Goal: Information Seeking & Learning: Learn about a topic

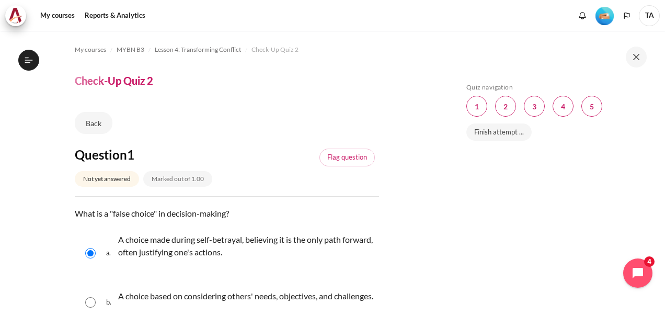
select select "1"
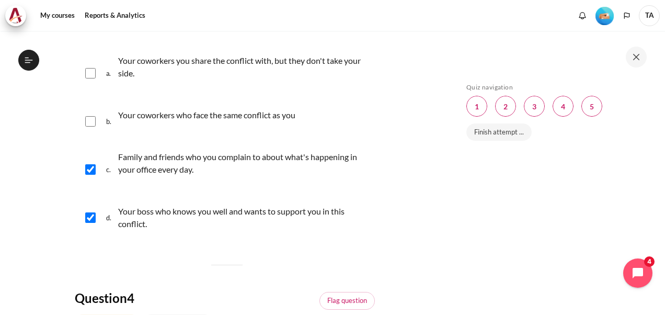
scroll to position [732, 0]
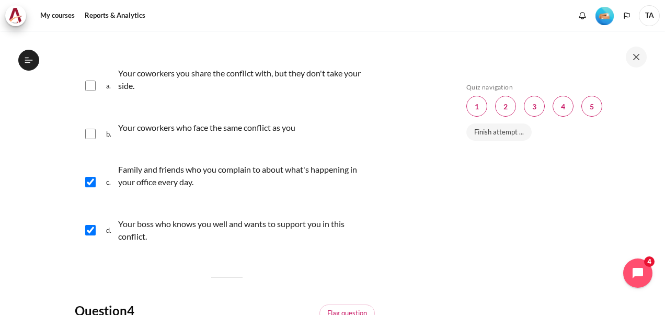
click at [96, 154] on div "b. Your coworkers who face the same conflict as you" at bounding box center [227, 134] width 304 height 40
click at [87, 139] on input "Content" at bounding box center [90, 134] width 10 height 10
checkbox input "true"
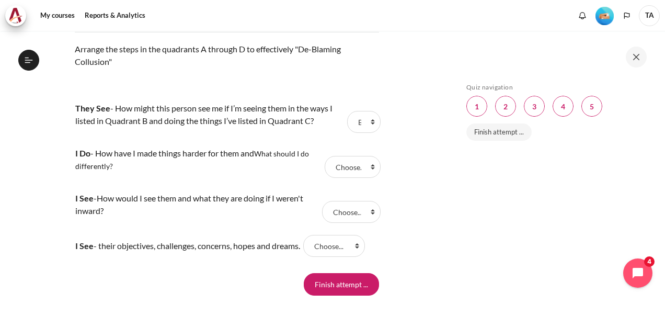
scroll to position [1203, 0]
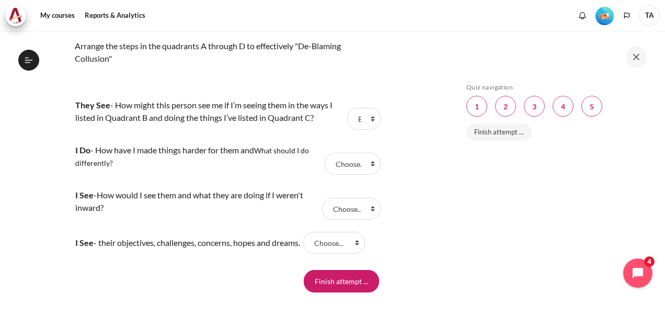
click at [169, 213] on p "I See - How would I see them and what they are doing if I weren't inward?" at bounding box center [197, 201] width 244 height 25
click at [343, 220] on select "Choose... B D C A" at bounding box center [351, 209] width 59 height 22
select select "4"
click at [322, 220] on select "Choose... B D C A" at bounding box center [351, 209] width 59 height 22
click at [359, 130] on select "Choose... B D C A" at bounding box center [363, 119] width 33 height 22
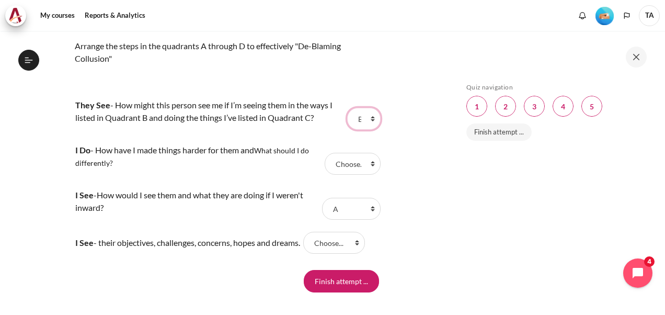
click at [347, 130] on select "Choose... B D C A" at bounding box center [363, 119] width 33 height 22
drag, startPoint x: 120, startPoint y: 155, endPoint x: 134, endPoint y: 159, distance: 14.1
click at [120, 141] on td "They See - How might this person see me if I’m seeing them in the ways I listed…" at bounding box center [210, 118] width 270 height 45
click at [364, 175] on select "Choose... B D C A" at bounding box center [353, 164] width 56 height 22
select select "1"
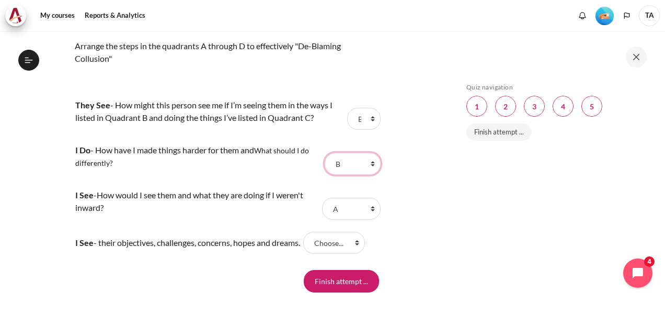
click at [325, 175] on select "Choose... B D C A" at bounding box center [353, 164] width 56 height 22
click at [359, 130] on select "Choose... B D C A" at bounding box center [363, 119] width 33 height 22
select select "3"
click at [347, 130] on select "Choose... B D C A" at bounding box center [363, 119] width 33 height 22
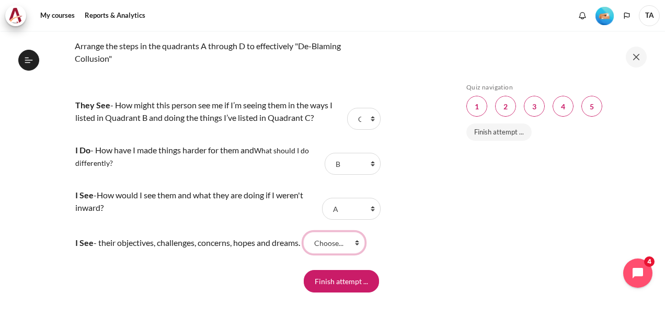
click at [354, 254] on select "Choose... B D C A" at bounding box center [334, 243] width 62 height 22
select select "2"
click at [313, 254] on select "Choose... B D C A" at bounding box center [334, 243] width 62 height 22
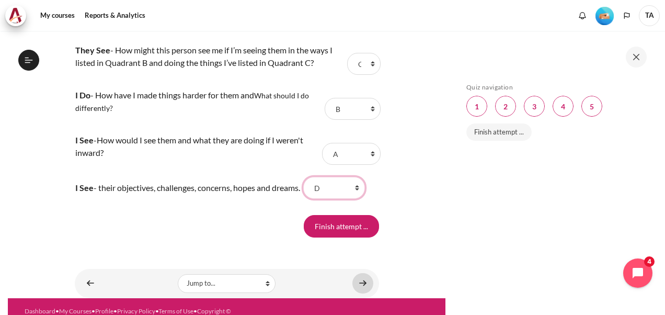
scroll to position [1299, 0]
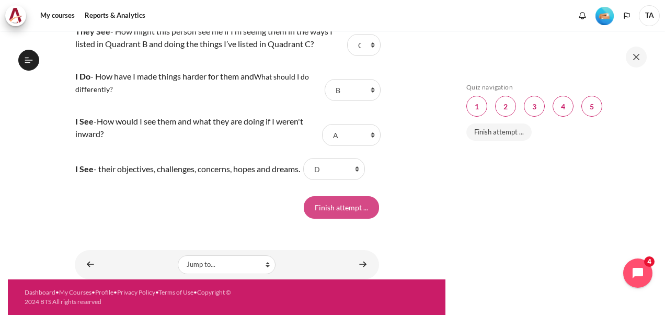
click at [337, 207] on input "Finish attempt ..." at bounding box center [341, 207] width 75 height 22
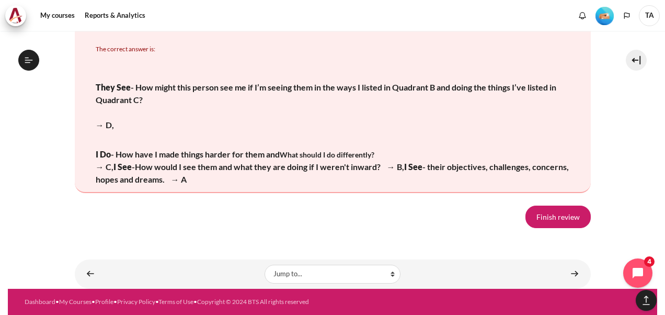
scroll to position [2084, 0]
click at [548, 227] on link "Finish review" at bounding box center [558, 217] width 65 height 22
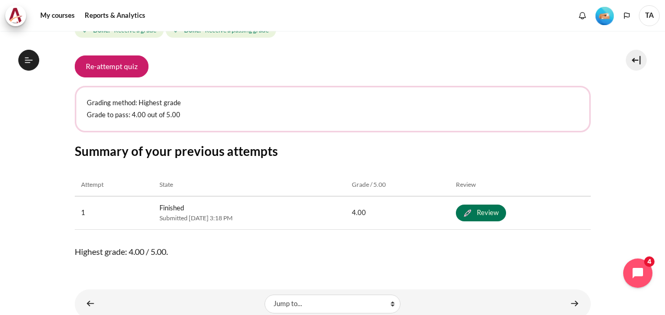
scroll to position [202, 0]
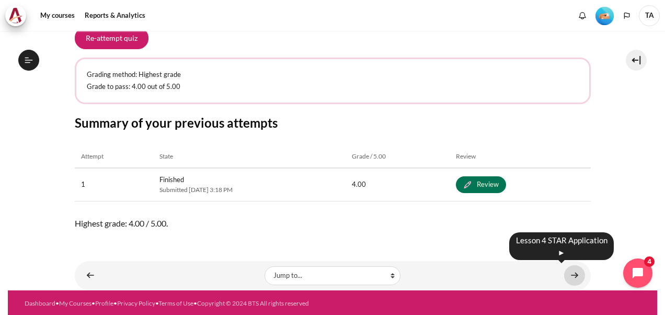
click at [567, 270] on link "Content" at bounding box center [574, 275] width 21 height 20
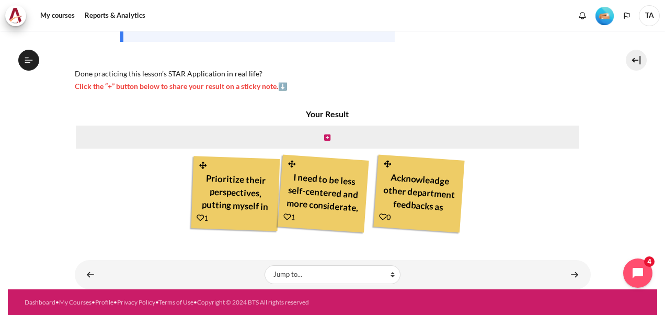
scroll to position [25, 0]
click at [381, 217] on icon "Content" at bounding box center [383, 217] width 8 height 8
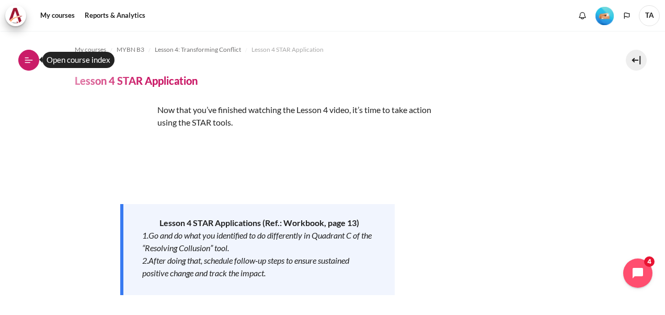
click at [26, 61] on icon at bounding box center [28, 59] width 9 height 9
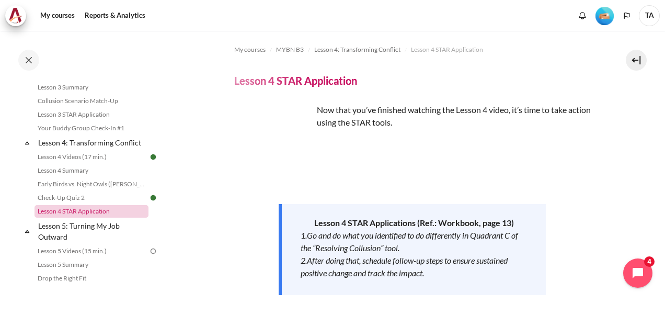
scroll to position [323, 0]
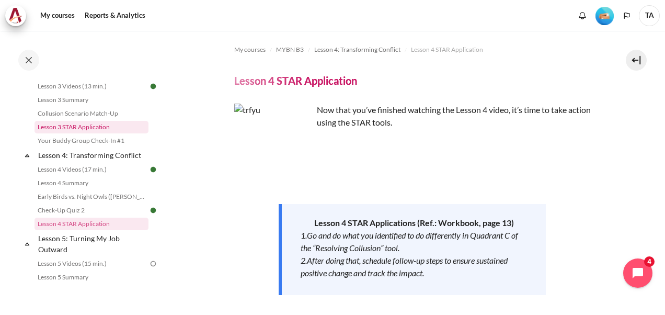
click at [87, 133] on link "Lesson 3 STAR Application" at bounding box center [92, 127] width 114 height 13
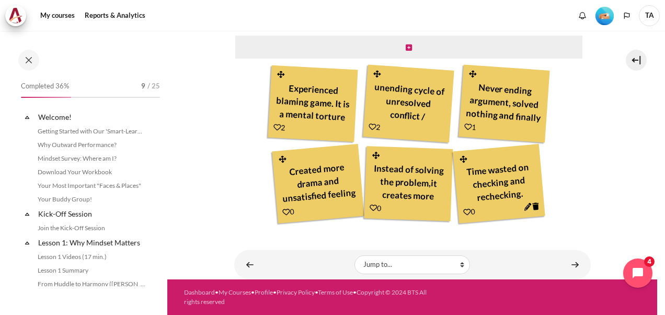
scroll to position [279, 0]
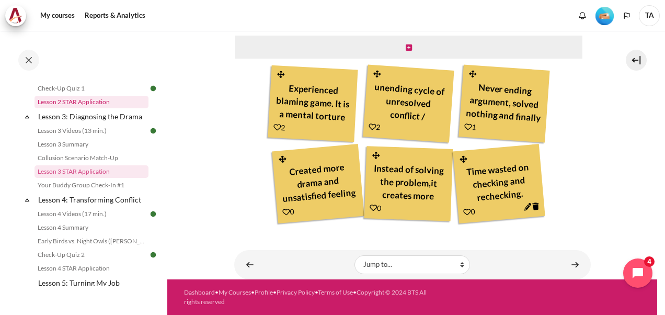
click at [78, 108] on link "Lesson 2 STAR Application" at bounding box center [92, 102] width 114 height 13
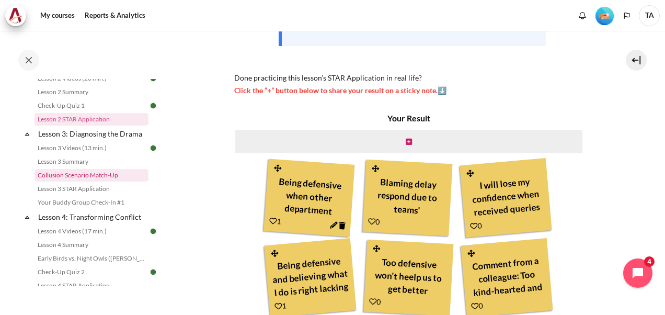
scroll to position [314, 0]
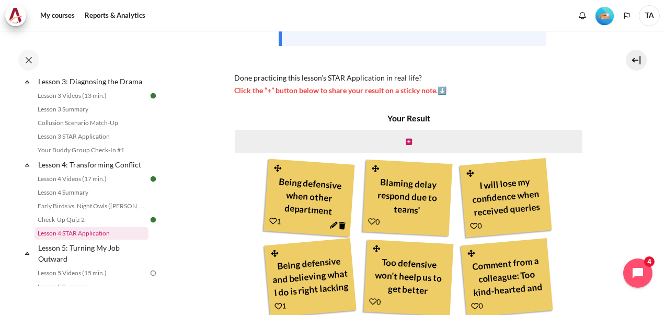
click at [78, 240] on link "Lesson 4 STAR Application" at bounding box center [92, 233] width 114 height 13
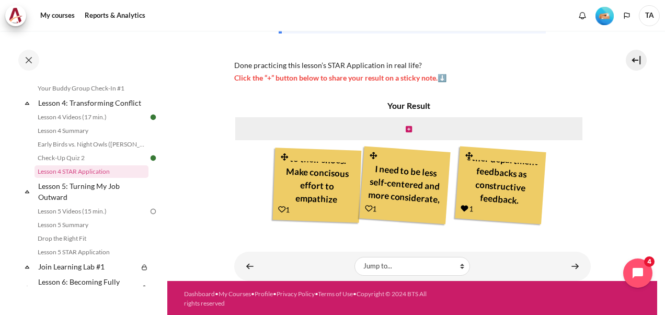
scroll to position [263, 0]
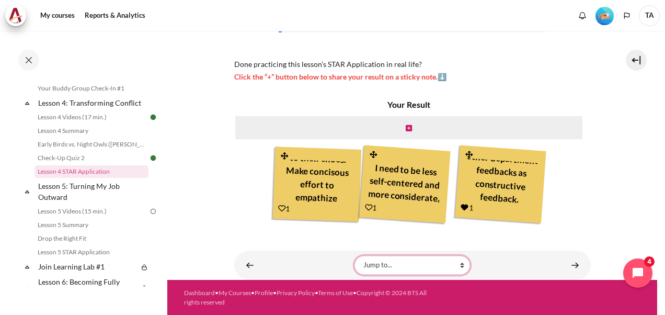
click at [459, 263] on select "Jump to... Getting Started with Our 'Smart-Learning' Platform Why Outward Perfo…" at bounding box center [413, 265] width 116 height 19
click at [215, 208] on section "My courses MYBN B3 Lesson 4: Transforming Conflict Lesson 4 STAR Application Le…" at bounding box center [412, 23] width 490 height 511
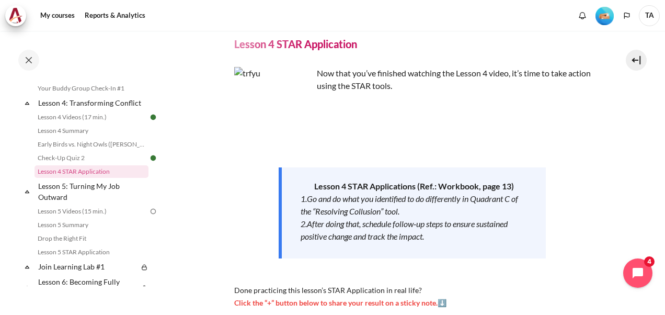
scroll to position [52, 0]
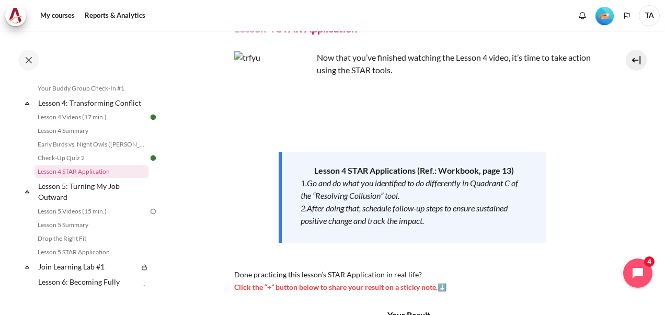
click at [443, 172] on strong "Lesson 4 STAR Applications (Ref.: Workbook, page 13)" at bounding box center [414, 170] width 200 height 10
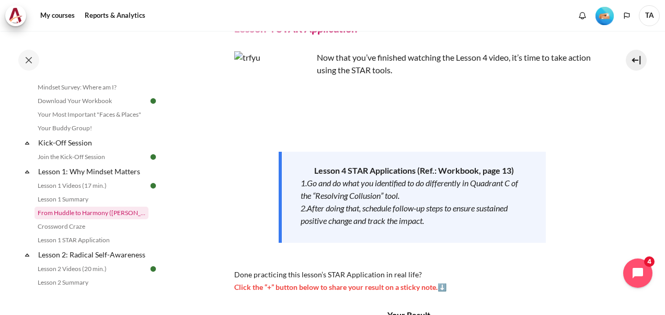
scroll to position [0, 0]
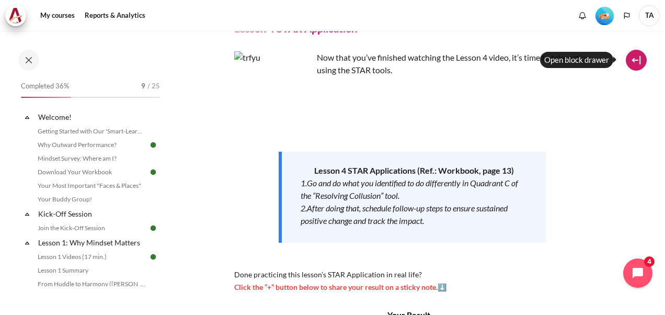
click at [633, 62] on button at bounding box center [636, 60] width 21 height 21
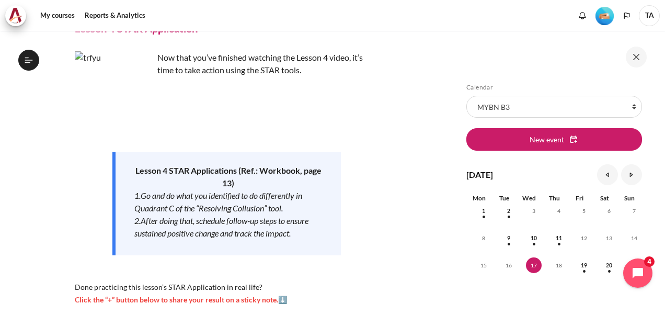
click at [609, 13] on img "Level #2" at bounding box center [605, 16] width 18 height 18
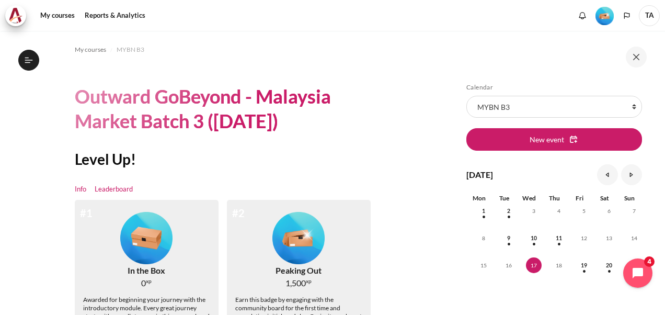
click at [111, 188] on link "Leaderboard" at bounding box center [114, 189] width 38 height 10
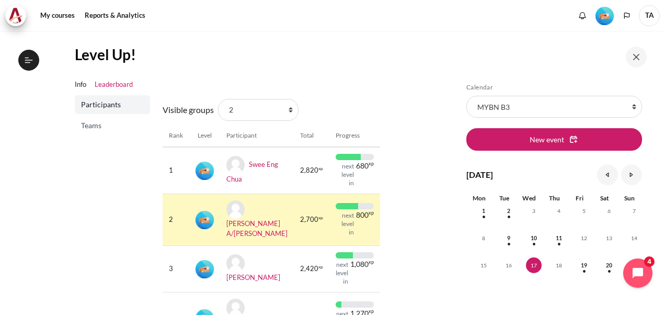
scroll to position [157, 0]
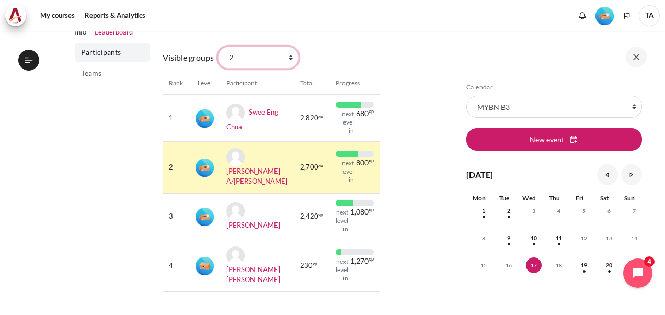
click at [288, 55] on select "All participants 2 1 3 3 4" at bounding box center [258, 58] width 81 height 22
select select "0"
click at [218, 47] on select "All participants 2 1 3 3 4" at bounding box center [258, 58] width 81 height 22
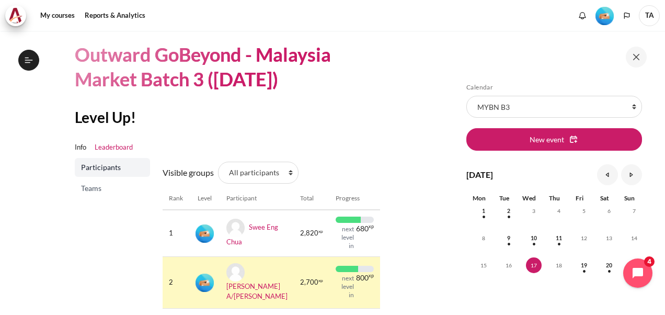
scroll to position [41, 0]
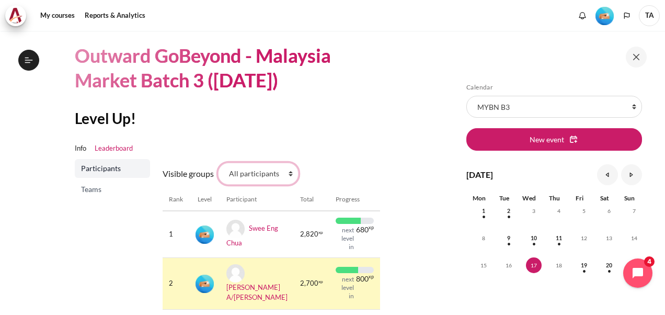
click at [283, 168] on select "All participants 2 1 3 3 4" at bounding box center [258, 174] width 81 height 22
select select "4961"
click at [218, 163] on select "All participants 2 1 3 3 4" at bounding box center [258, 174] width 81 height 22
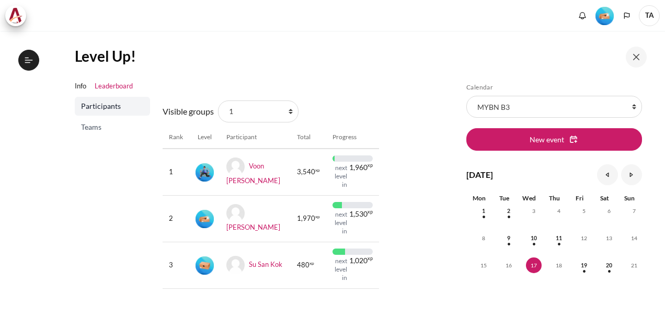
scroll to position [105, 0]
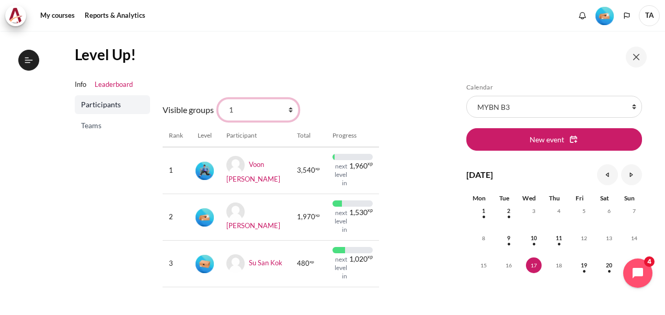
click at [291, 109] on select "All participants 2 1 3 3 4" at bounding box center [258, 110] width 81 height 22
select select "4979"
click at [218, 99] on select "All participants 2 1 3 3 4" at bounding box center [258, 110] width 81 height 22
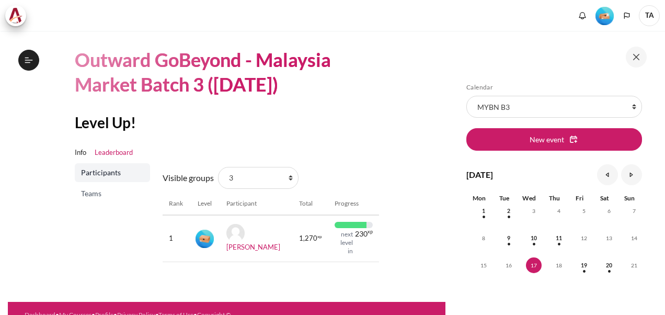
scroll to position [53, 0]
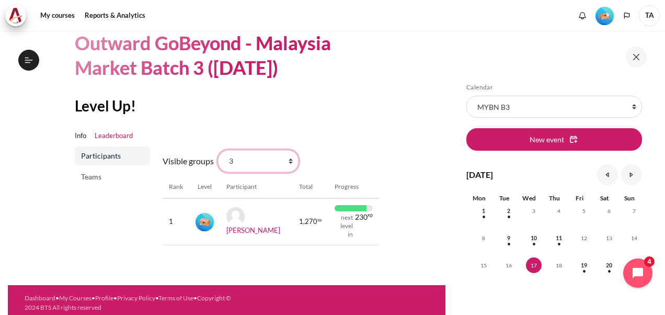
click at [290, 158] on select "All participants 2 1 3 3 4" at bounding box center [258, 161] width 81 height 22
select select "4964"
click at [218, 150] on select "All participants 2 1 3 3 4" at bounding box center [258, 161] width 81 height 22
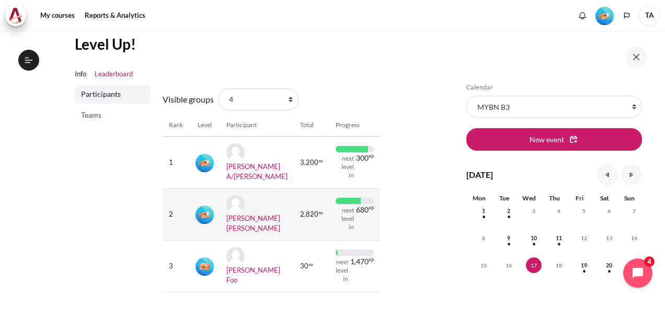
scroll to position [99, 0]
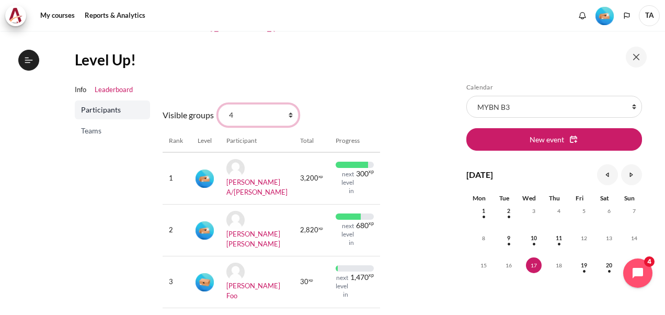
click at [289, 113] on select "All participants 2 1 3 3 4" at bounding box center [258, 115] width 81 height 22
select select "4979"
click at [218, 104] on select "All participants 2 1 3 3 4" at bounding box center [258, 115] width 81 height 22
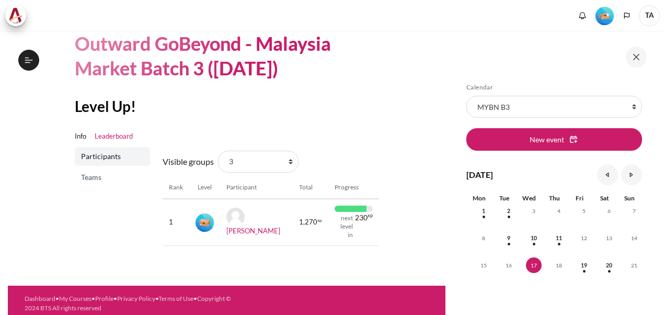
scroll to position [53, 0]
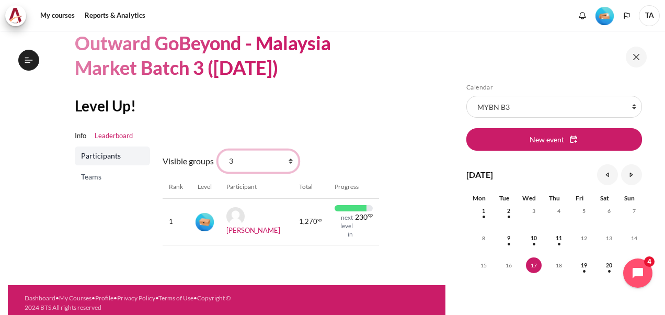
click at [290, 160] on select "All participants 2 1 3 3 4" at bounding box center [258, 161] width 81 height 22
select select "4963"
click at [218, 150] on select "All participants 2 1 3 3 4" at bounding box center [258, 161] width 81 height 22
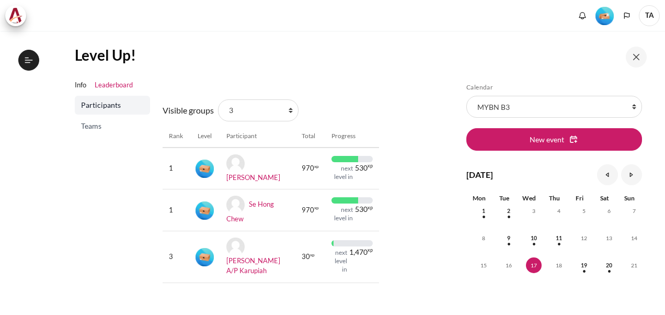
scroll to position [105, 0]
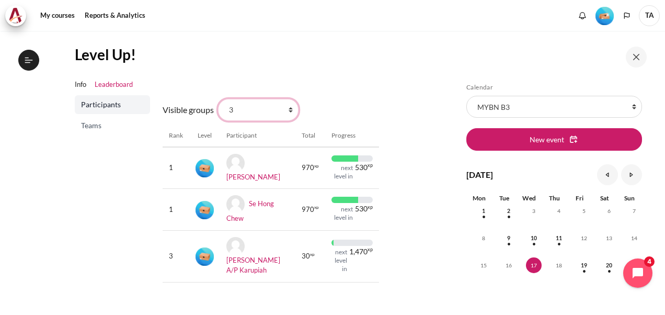
click at [290, 108] on select "All participants 2 1 3 3 4" at bounding box center [258, 110] width 81 height 22
select select "4961"
click at [218, 99] on select "All participants 2 1 3 3 4" at bounding box center [258, 110] width 81 height 22
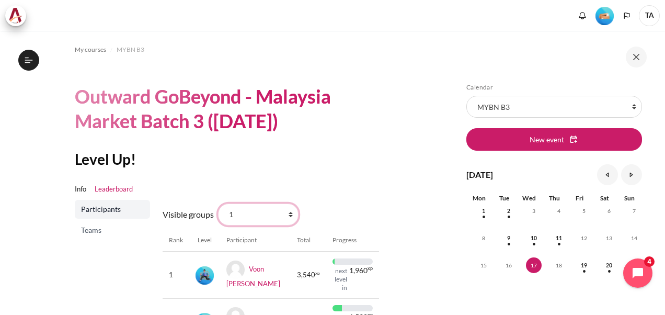
click at [286, 210] on select "All participants 2 1 3 3 4" at bounding box center [258, 214] width 81 height 22
click at [288, 211] on select "All participants 2 1 3 3 4" at bounding box center [258, 214] width 81 height 22
select select "4962"
click at [218, 203] on select "All participants 2 1 3 3 4" at bounding box center [258, 214] width 81 height 22
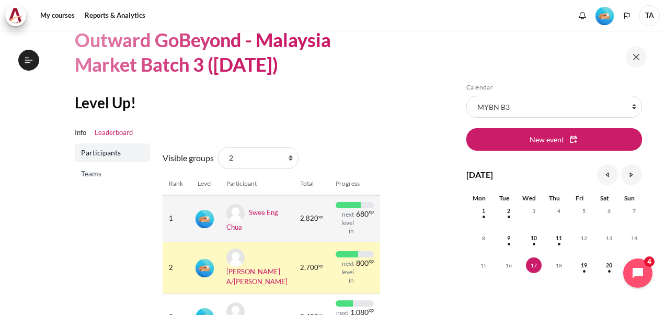
scroll to position [52, 0]
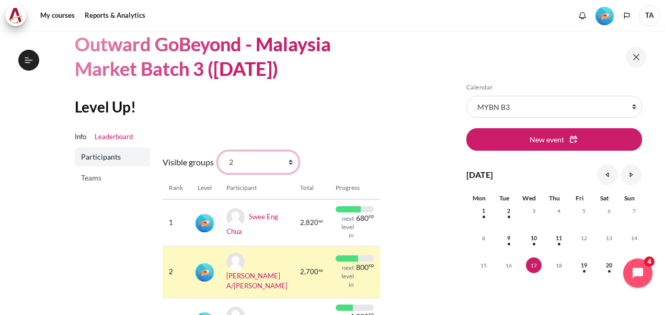
click at [291, 158] on select "All participants 2 1 3 3 4" at bounding box center [258, 162] width 81 height 22
select select "4964"
click at [218, 151] on select "All participants 2 1 3 3 4" at bounding box center [258, 162] width 81 height 22
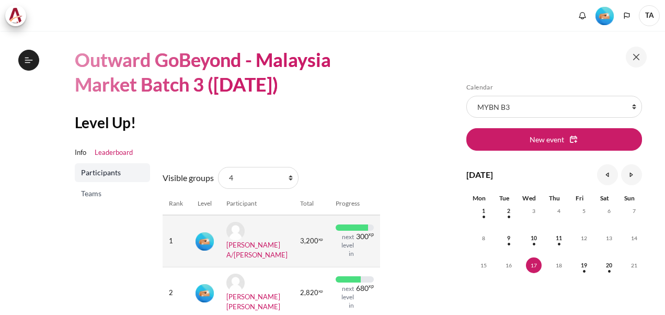
scroll to position [105, 0]
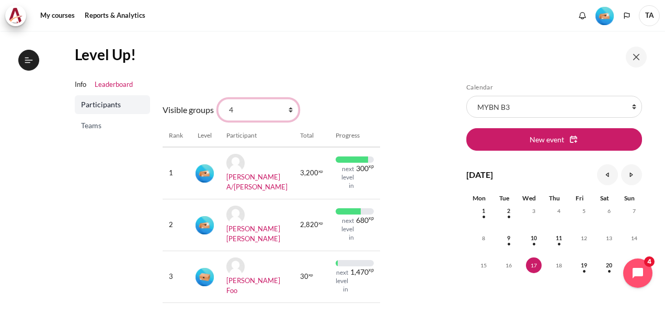
click at [289, 110] on select "All participants 2 1 3 3 4" at bounding box center [258, 110] width 81 height 22
select select "4962"
click at [218, 99] on select "All participants 2 1 3 3 4" at bounding box center [258, 110] width 81 height 22
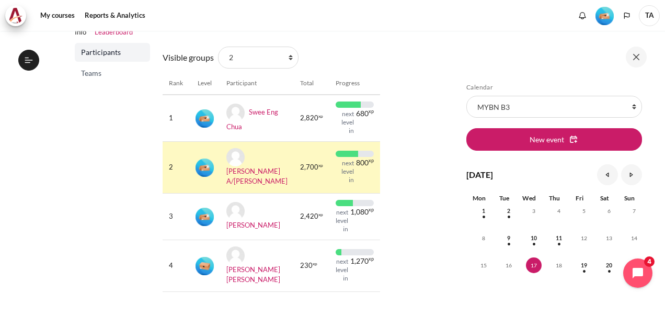
scroll to position [198, 0]
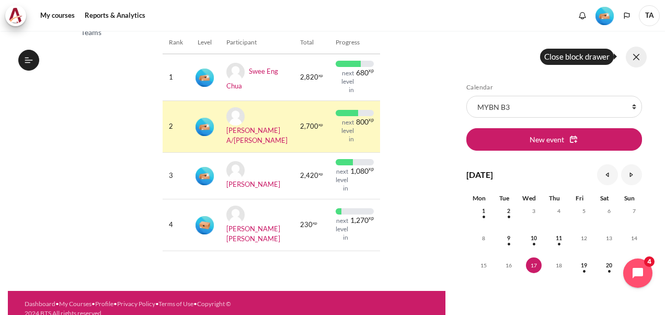
click at [639, 55] on button at bounding box center [636, 57] width 21 height 21
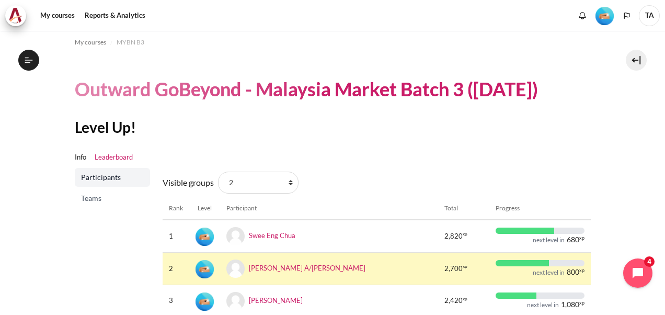
scroll to position [0, 0]
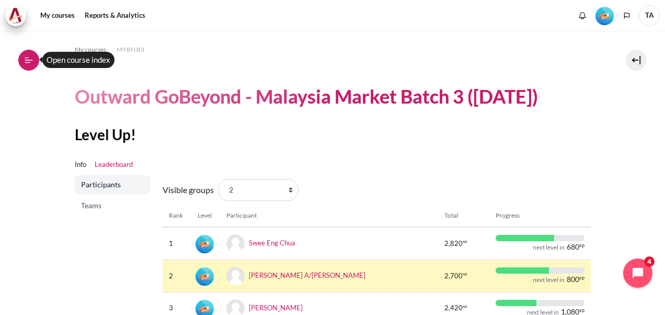
click at [28, 55] on icon at bounding box center [28, 59] width 9 height 9
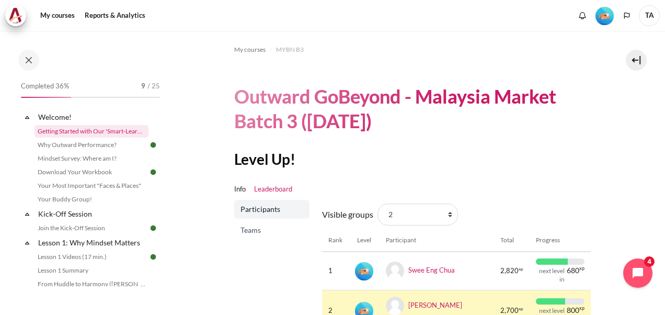
click at [89, 130] on link "Getting Started with Our 'Smart-Learning' Platform" at bounding box center [92, 131] width 114 height 13
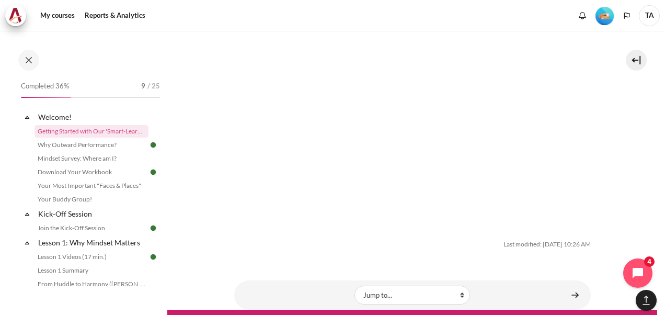
scroll to position [1832, 0]
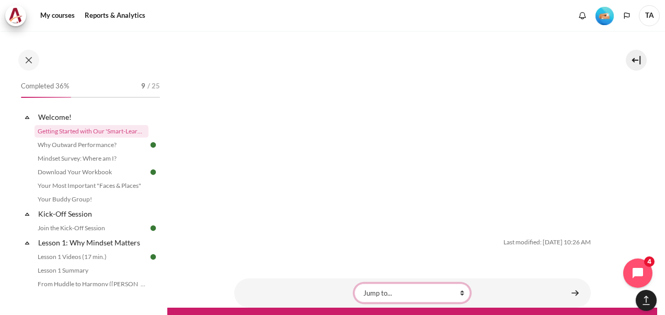
click at [459, 283] on select "Jump to... Why Outward Performance? Mindset Survey: Where am I? Download Your W…" at bounding box center [413, 292] width 116 height 19
select select "/mod/folder/view.php?id=18768&forceview=1"
click at [355, 283] on select "Jump to... Why Outward Performance? Mindset Survey: Where am I? Download Your W…" at bounding box center [413, 292] width 116 height 19
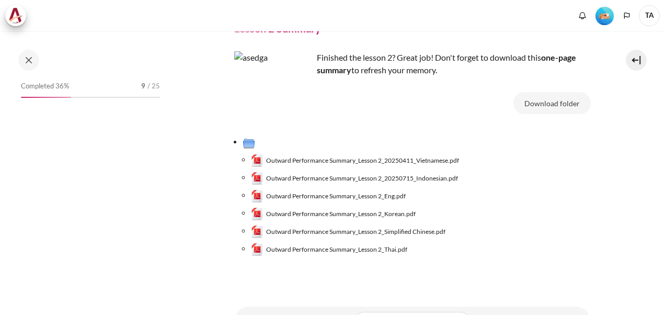
scroll to position [182, 0]
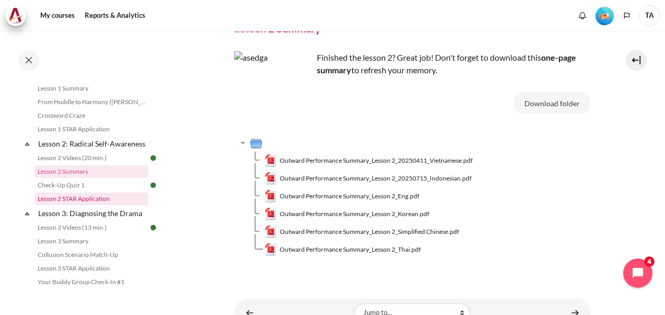
click at [76, 205] on link "Lesson 2 STAR Application" at bounding box center [92, 198] width 114 height 13
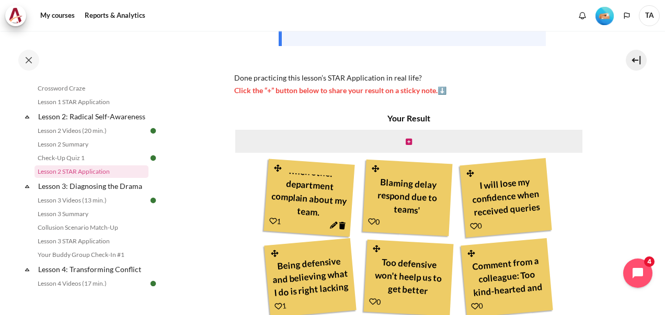
scroll to position [314, 0]
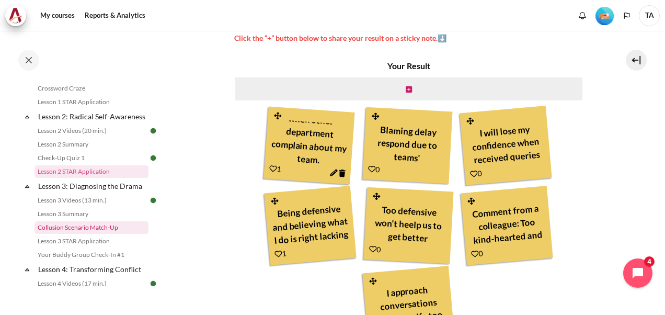
click at [64, 234] on link "Collusion Scenario Match-Up" at bounding box center [92, 227] width 114 height 13
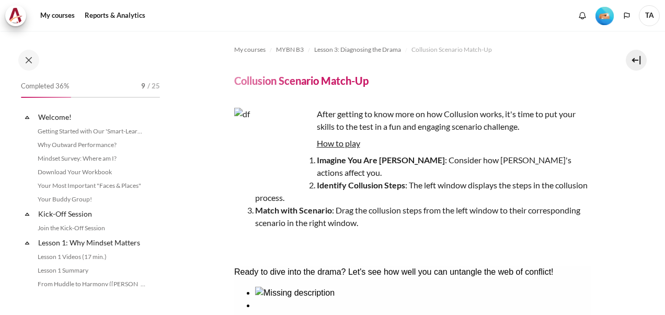
scroll to position [265, 0]
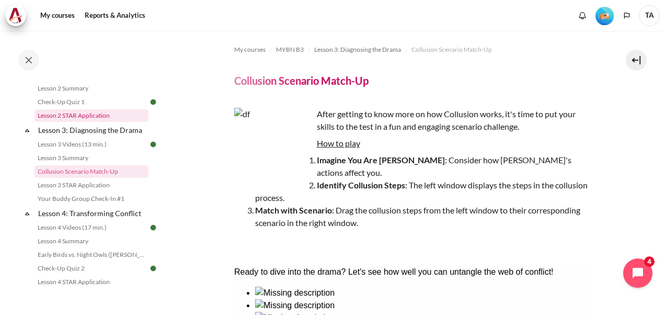
click at [90, 122] on link "Lesson 2 STAR Application" at bounding box center [92, 115] width 114 height 13
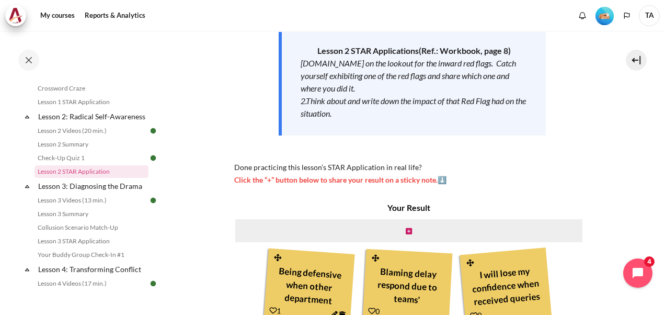
scroll to position [157, 0]
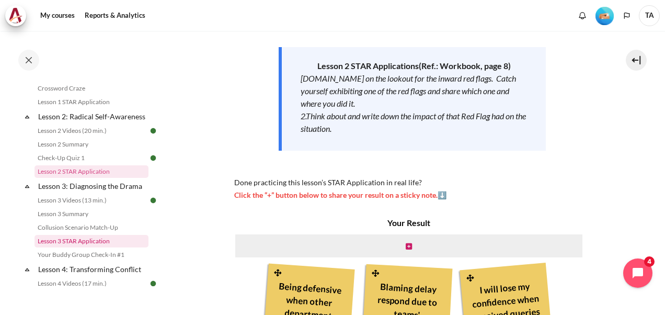
click at [87, 247] on link "Lesson 3 STAR Application" at bounding box center [92, 241] width 114 height 13
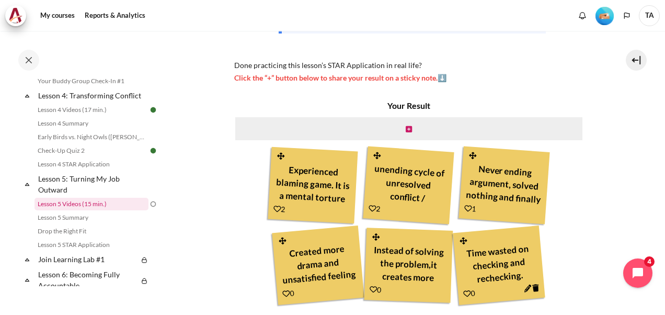
scroll to position [383, 0]
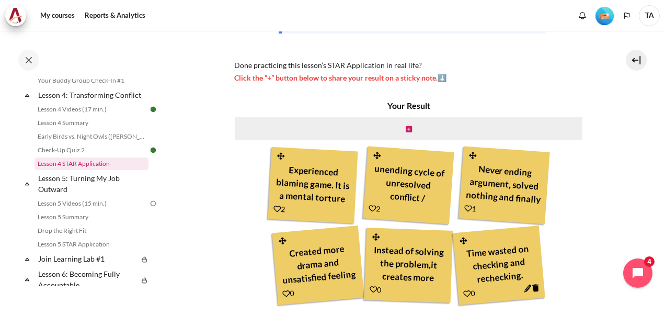
click at [84, 170] on link "Lesson 4 STAR Application" at bounding box center [92, 163] width 114 height 13
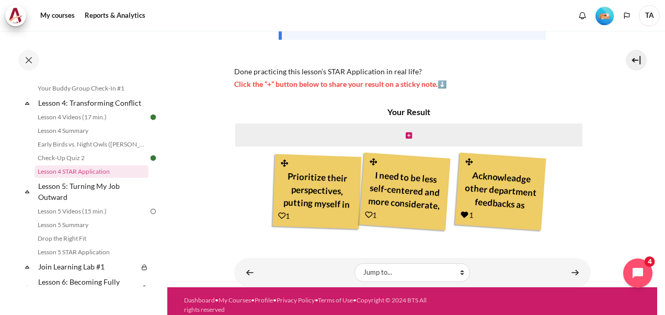
scroll to position [261, 0]
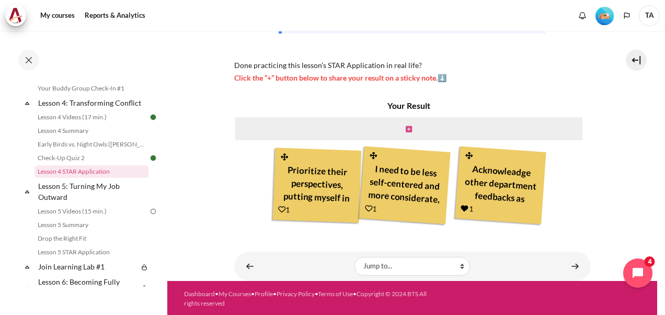
click at [406, 128] on icon "Content" at bounding box center [409, 129] width 6 height 7
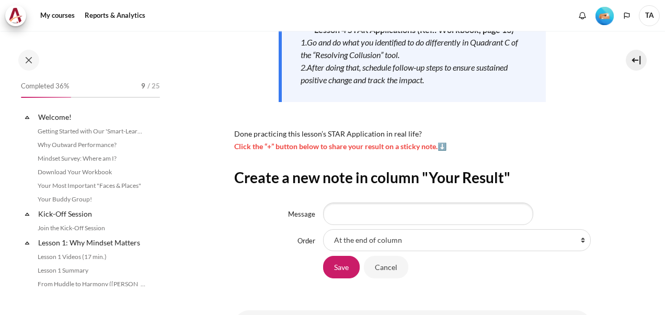
scroll to position [209, 0]
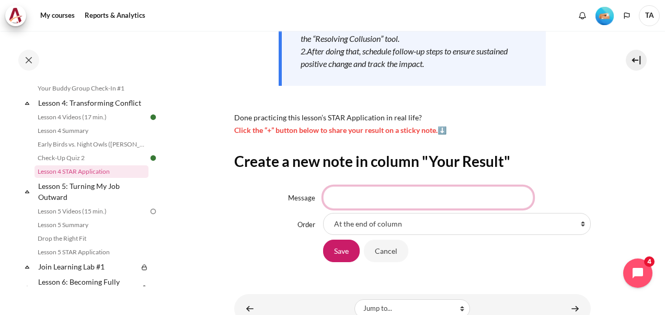
click at [347, 186] on input "Message" at bounding box center [428, 197] width 210 height 22
type input "E"
type input "Transparency and equal workload distribution among all team members."
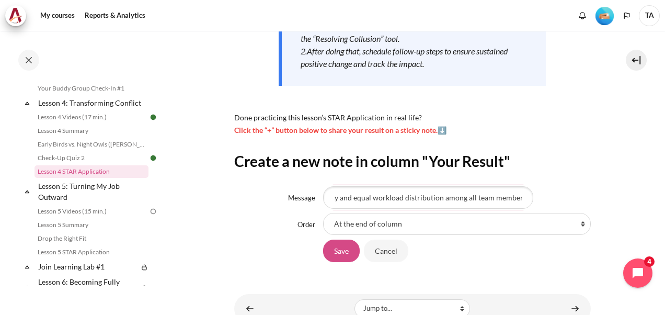
scroll to position [0, 0]
click at [337, 248] on input "Save" at bounding box center [341, 251] width 37 height 22
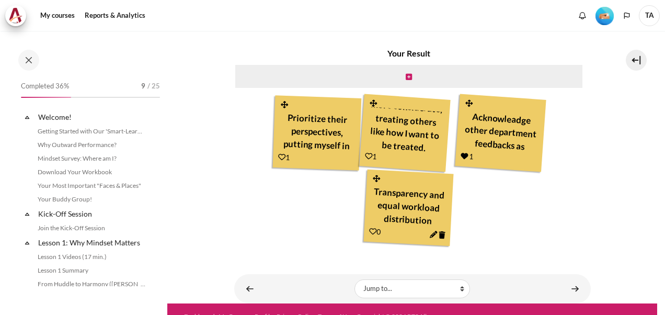
scroll to position [375, 0]
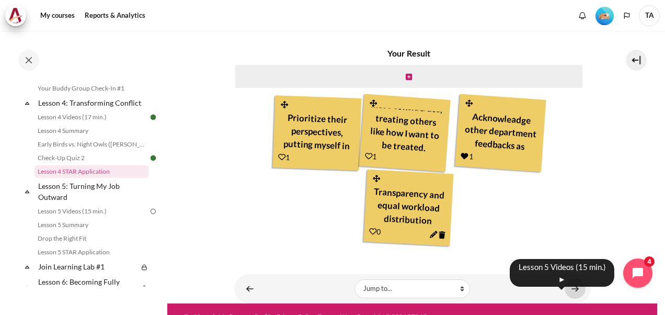
click at [567, 286] on link "Content" at bounding box center [575, 288] width 21 height 20
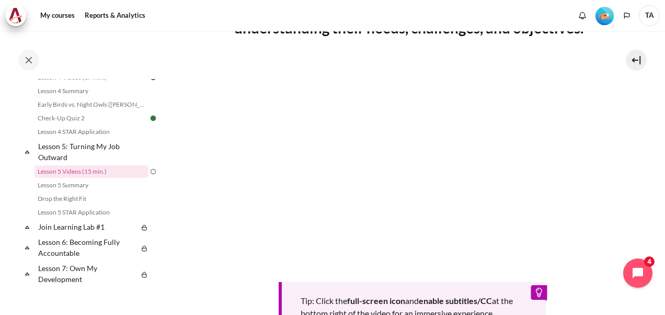
scroll to position [261, 0]
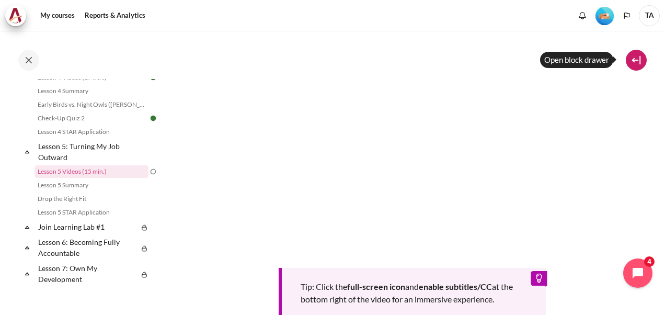
click at [634, 58] on button at bounding box center [636, 60] width 21 height 21
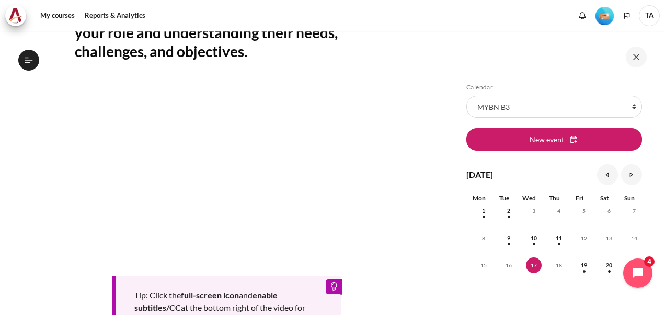
click at [605, 13] on img "Level #2" at bounding box center [605, 16] width 18 height 18
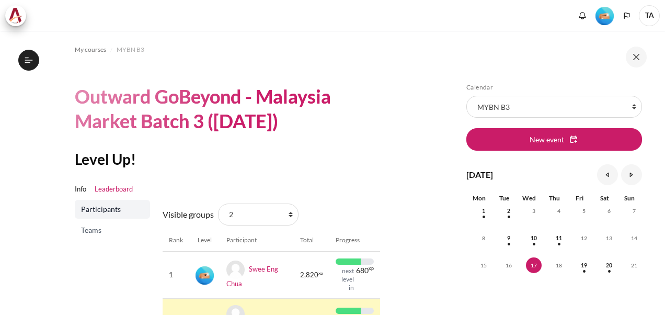
scroll to position [105, 0]
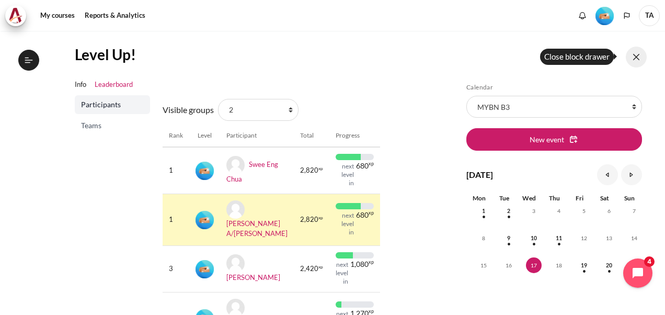
click at [634, 59] on button at bounding box center [636, 57] width 21 height 21
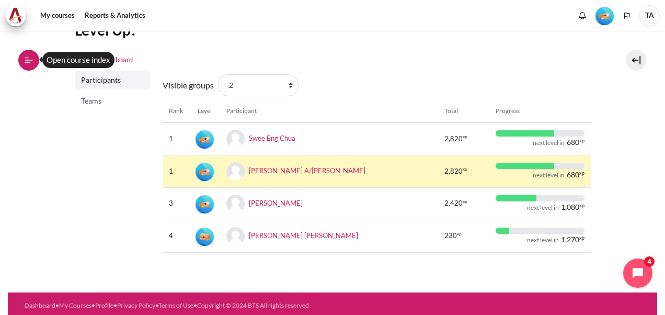
click at [30, 63] on icon at bounding box center [28, 59] width 9 height 9
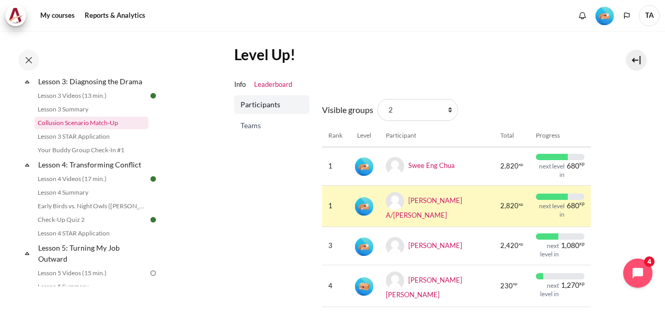
scroll to position [366, 0]
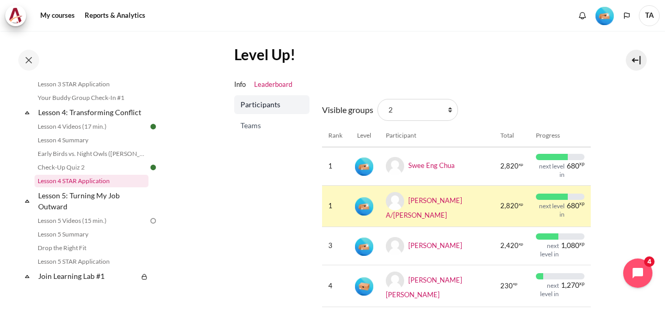
click at [115, 187] on link "Lesson 4 STAR Application" at bounding box center [92, 181] width 114 height 13
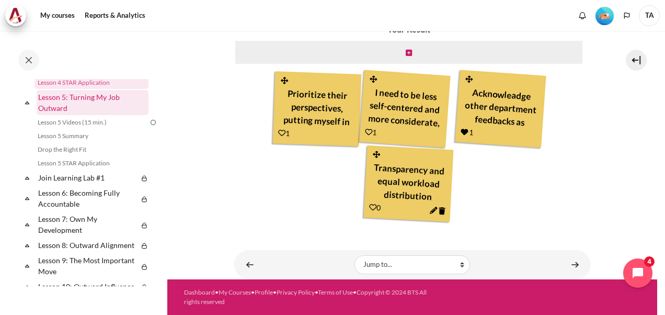
scroll to position [480, 0]
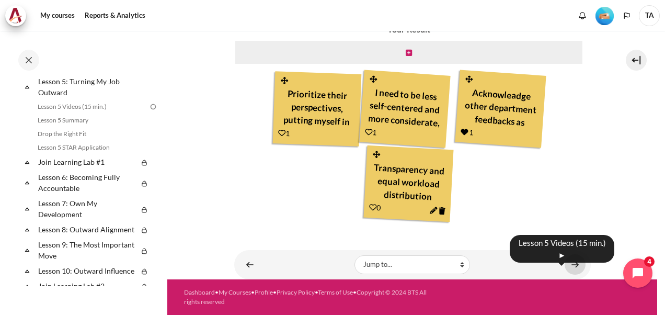
click at [571, 260] on link "Content" at bounding box center [575, 264] width 21 height 20
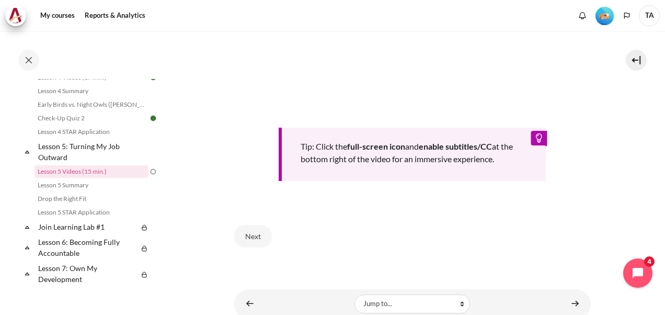
scroll to position [418, 0]
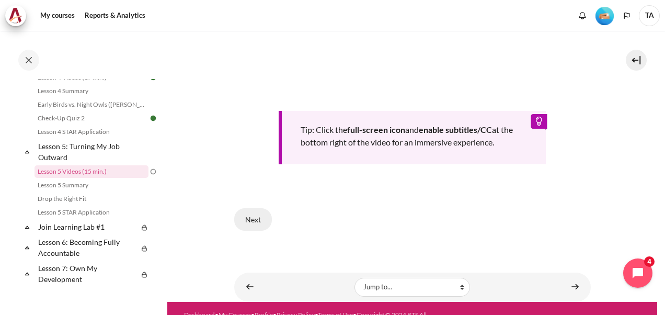
click at [245, 215] on button "Next" at bounding box center [253, 219] width 38 height 22
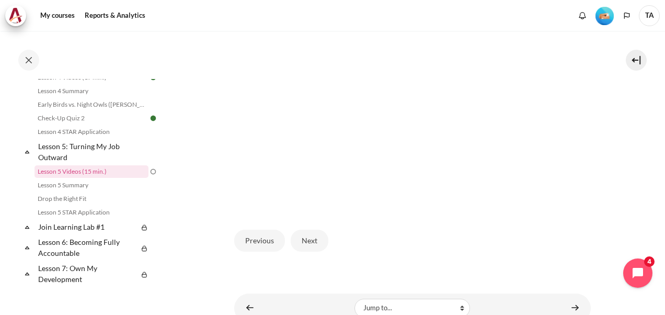
scroll to position [315, 0]
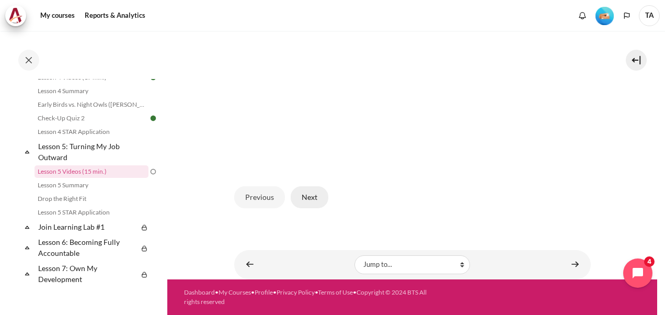
click at [309, 200] on button "Next" at bounding box center [310, 197] width 38 height 22
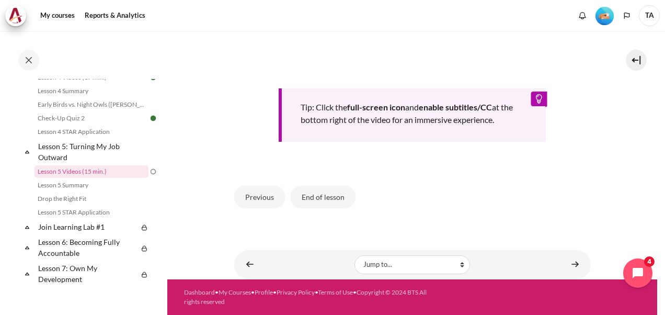
scroll to position [455, 0]
click at [317, 198] on button "End of lesson" at bounding box center [323, 197] width 65 height 22
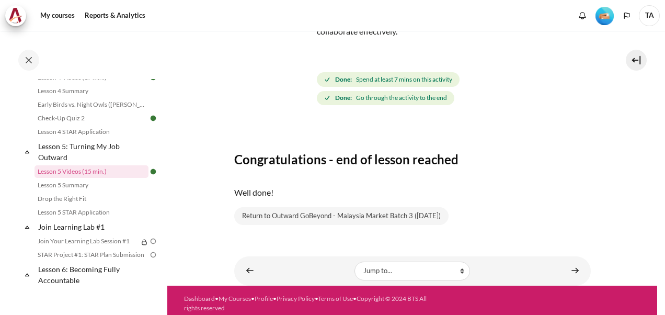
scroll to position [100, 0]
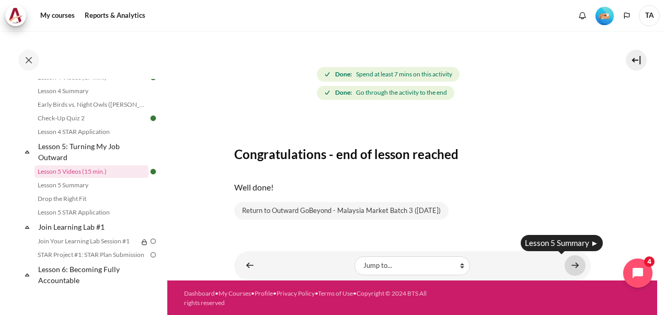
click at [572, 266] on link "Content" at bounding box center [575, 265] width 21 height 20
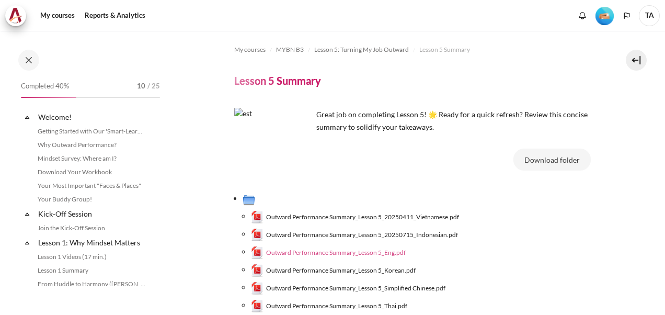
scroll to position [429, 0]
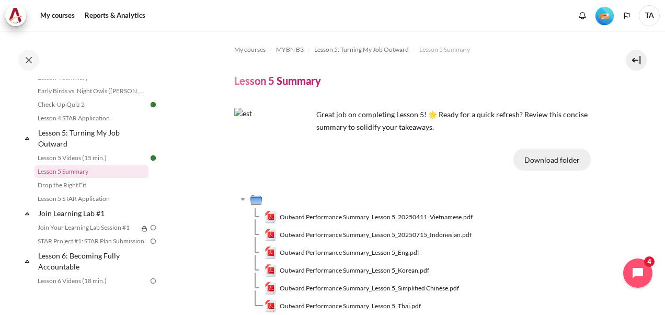
click at [542, 163] on button "Download folder" at bounding box center [552, 160] width 77 height 22
click at [411, 252] on span "Outward Performance Summary_Lesson 5_Eng.pdf" at bounding box center [350, 252] width 140 height 9
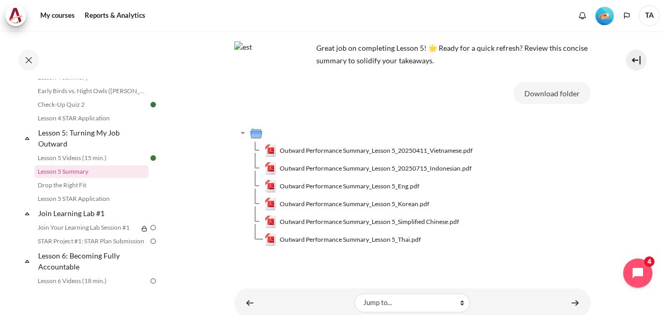
scroll to position [104, 0]
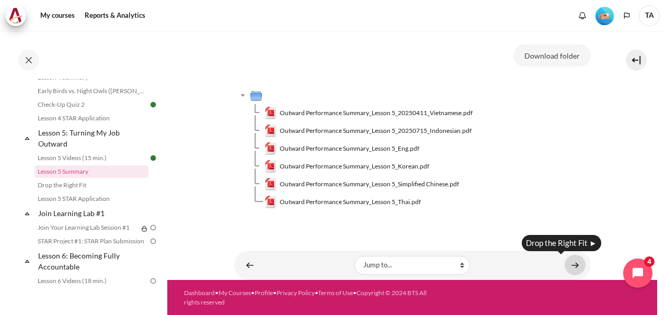
click at [569, 264] on link "Content" at bounding box center [575, 265] width 21 height 20
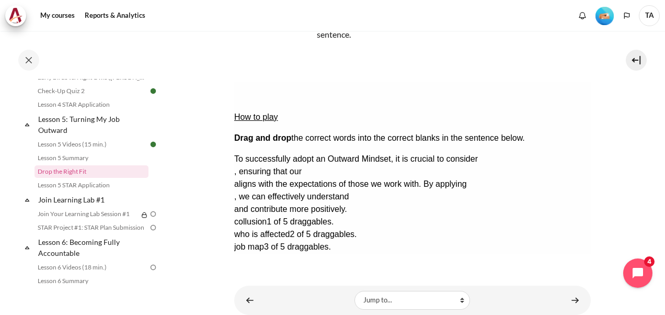
scroll to position [52, 0]
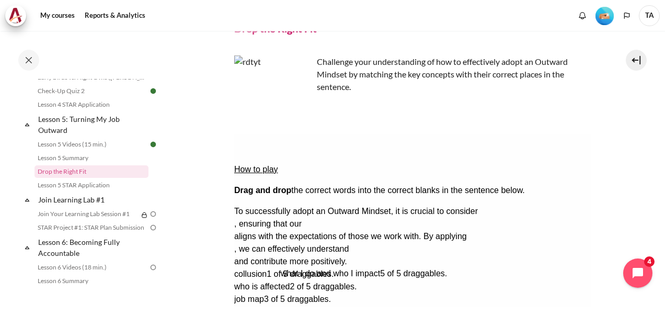
drag, startPoint x: 289, startPoint y: 263, endPoint x: 335, endPoint y: 212, distance: 68.9
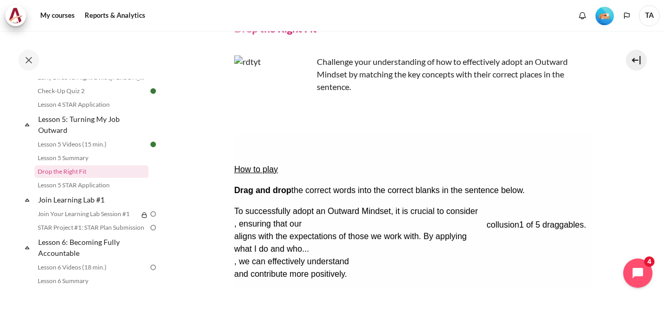
drag, startPoint x: 268, startPoint y: 246, endPoint x: 520, endPoint y: 183, distance: 260.3
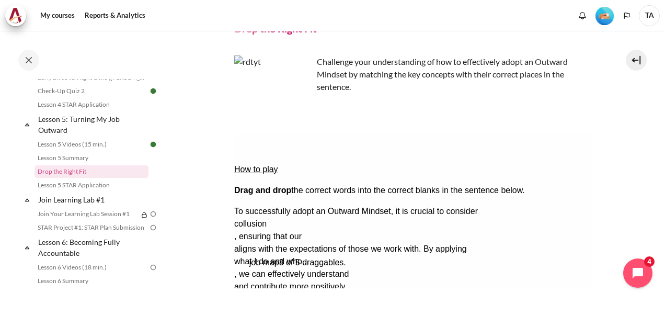
drag, startPoint x: 330, startPoint y: 246, endPoint x: 345, endPoint y: 197, distance: 51.8
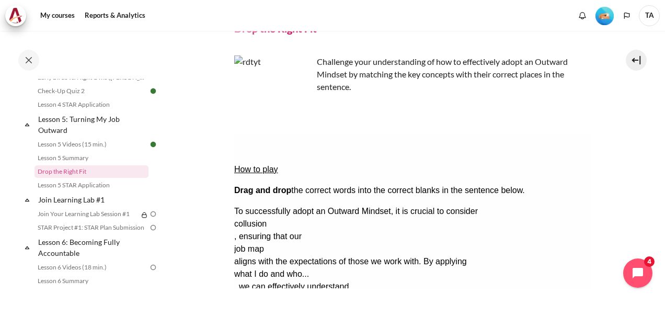
drag, startPoint x: 269, startPoint y: 242, endPoint x: 285, endPoint y: 223, distance: 24.4
drag, startPoint x: 307, startPoint y: 243, endPoint x: 306, endPoint y: 224, distance: 18.9
drag, startPoint x: 263, startPoint y: 246, endPoint x: 263, endPoint y: 225, distance: 20.9
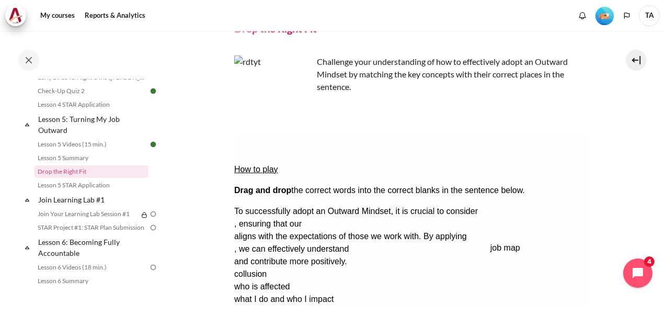
drag, startPoint x: 258, startPoint y: 260, endPoint x: 514, endPoint y: 183, distance: 267.0
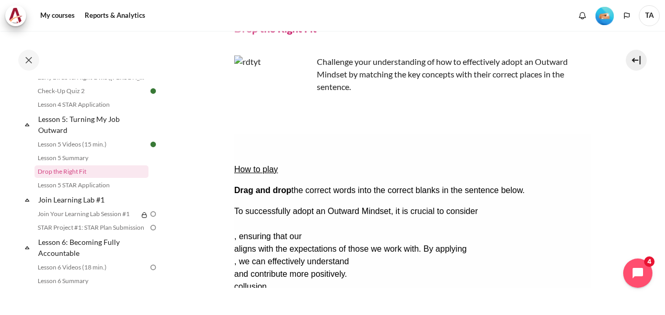
drag, startPoint x: 524, startPoint y: 177, endPoint x: 326, endPoint y: 260, distance: 214.9
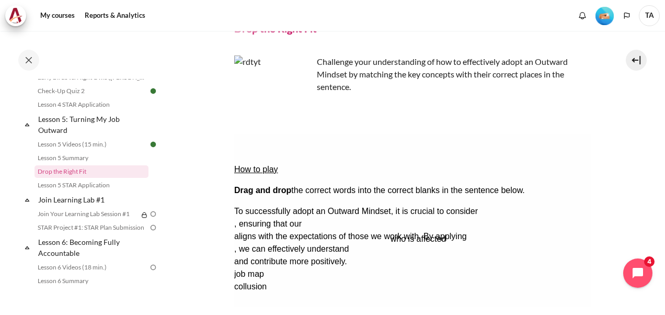
drag, startPoint x: 397, startPoint y: 235, endPoint x: 500, endPoint y: 181, distance: 116.2
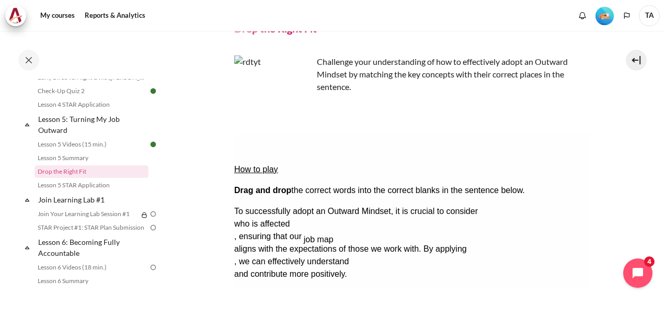
drag, startPoint x: 251, startPoint y: 246, endPoint x: 320, endPoint y: 198, distance: 84.1
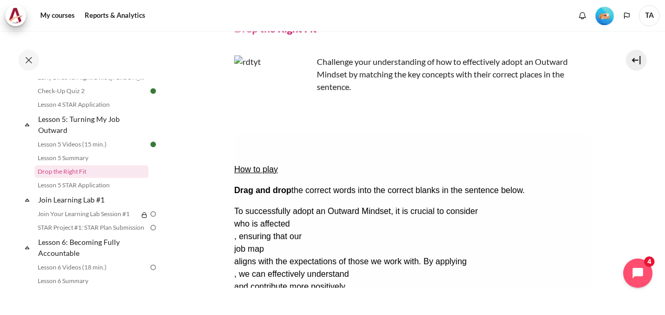
drag, startPoint x: 427, startPoint y: 247, endPoint x: 333, endPoint y: 211, distance: 101.3
drag, startPoint x: 322, startPoint y: 244, endPoint x: 276, endPoint y: 223, distance: 50.1
click at [317, 293] on div "what I do and who..." at bounding box center [275, 299] width 83 height 13
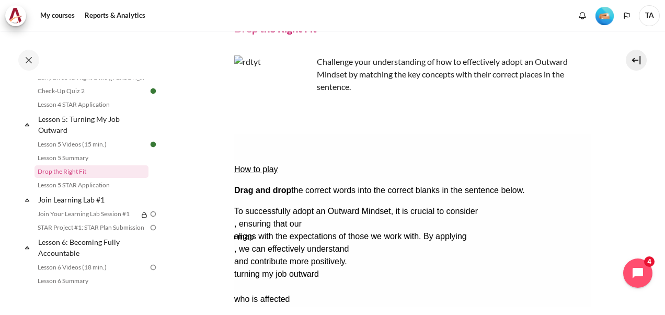
drag, startPoint x: 353, startPoint y: 243, endPoint x: 343, endPoint y: 192, distance: 51.2
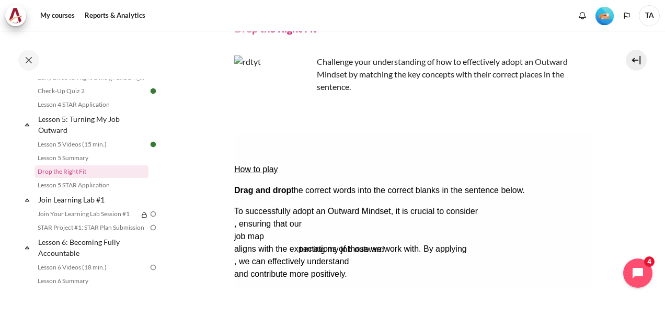
drag, startPoint x: 338, startPoint y: 210, endPoint x: 349, endPoint y: 203, distance: 13.6
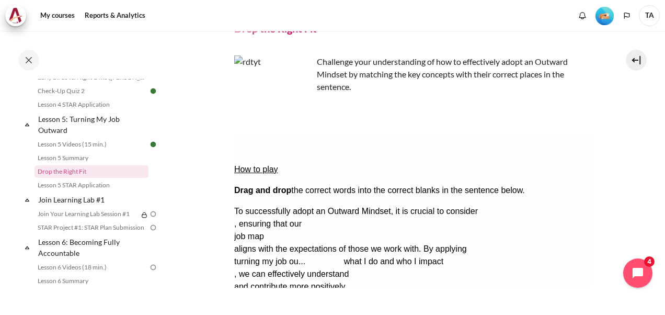
drag, startPoint x: 424, startPoint y: 245, endPoint x: 533, endPoint y: 180, distance: 127.1
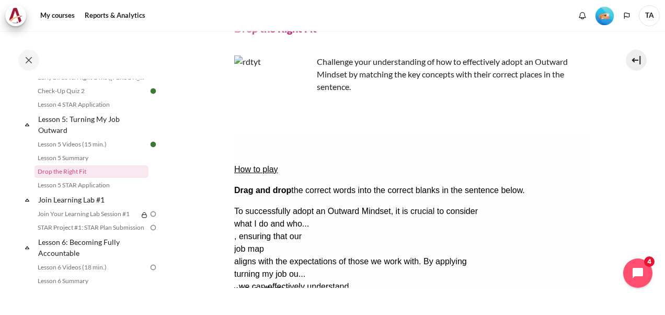
drag, startPoint x: 278, startPoint y: 242, endPoint x: 277, endPoint y: 219, distance: 23.0
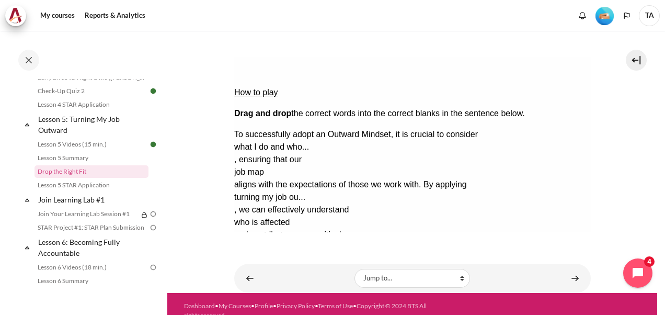
scroll to position [142, 0]
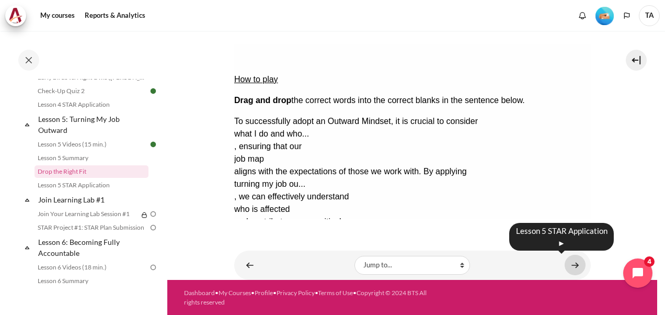
click at [567, 264] on link "Content" at bounding box center [575, 265] width 21 height 20
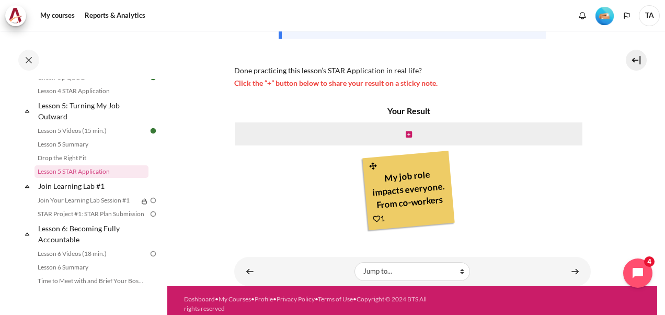
scroll to position [261, 0]
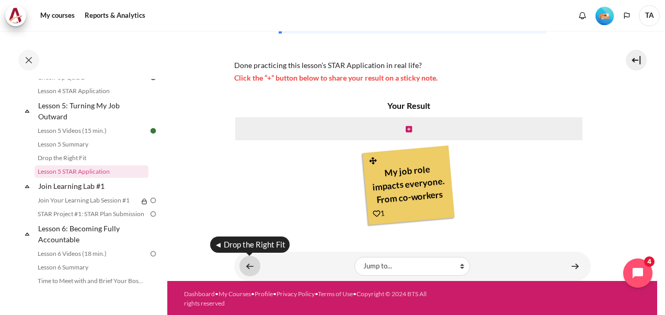
click at [248, 263] on link "Content" at bounding box center [250, 266] width 21 height 20
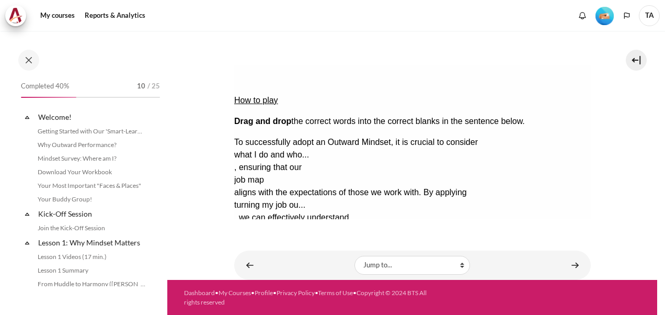
scroll to position [442, 0]
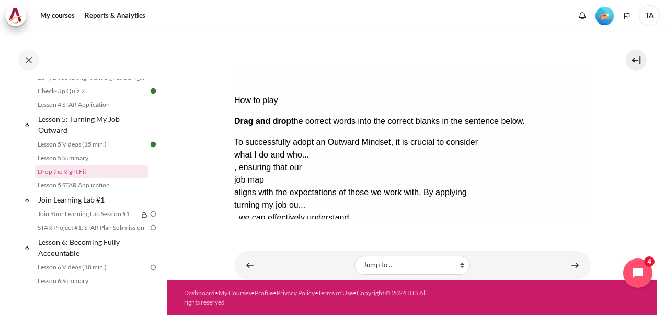
click at [317, 149] on div "what I do and who..." at bounding box center [275, 155] width 83 height 13
drag, startPoint x: 541, startPoint y: 114, endPoint x: 512, endPoint y: 113, distance: 29.3
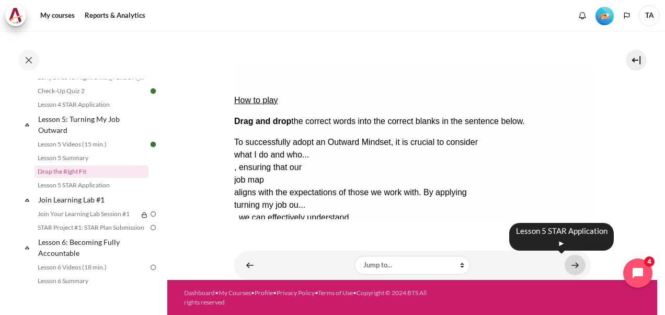
click at [565, 263] on link "Content" at bounding box center [575, 265] width 21 height 20
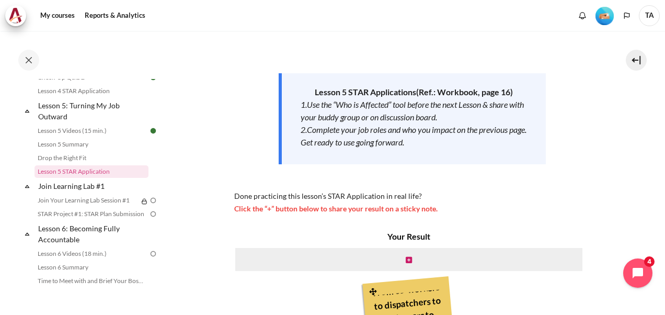
scroll to position [106, 0]
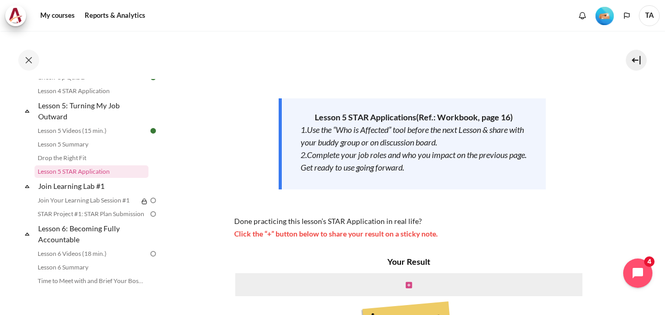
click at [406, 283] on icon "Content" at bounding box center [409, 284] width 6 height 7
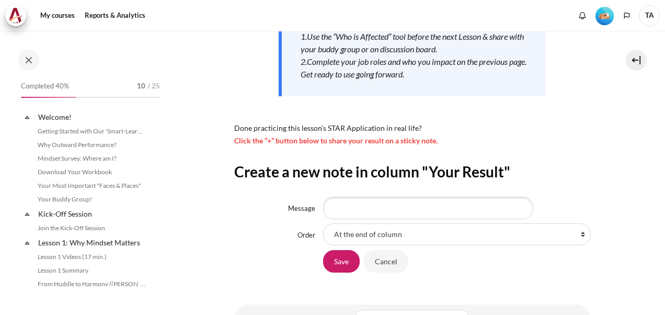
scroll to position [209, 0]
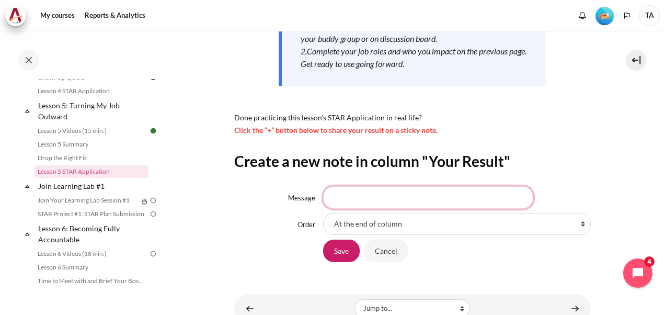
click at [351, 195] on input "Message" at bounding box center [428, 197] width 210 height 22
type input "I"
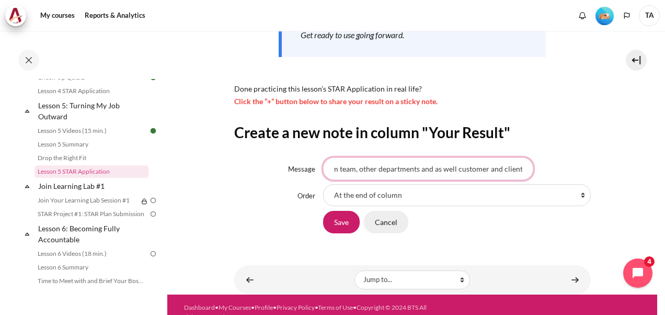
scroll to position [253, 0]
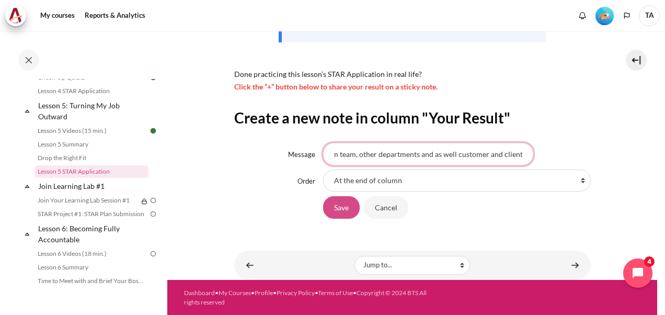
type input "Impact starts from team, other departments and as well customer and clients."
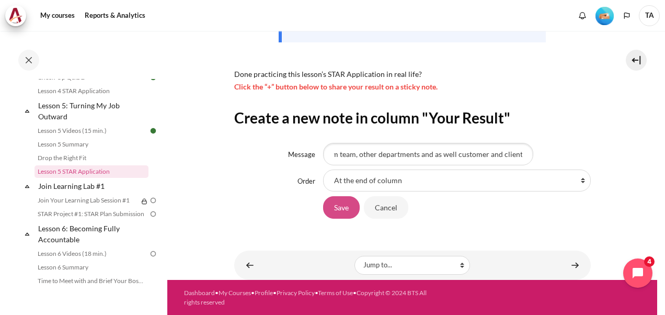
click at [333, 209] on input "Save" at bounding box center [341, 207] width 37 height 22
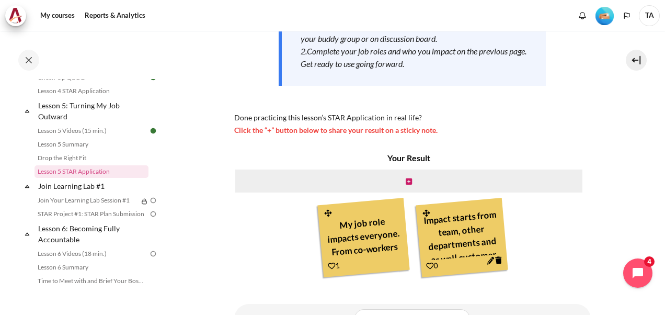
scroll to position [25, 0]
click at [487, 261] on icon "Content" at bounding box center [490, 261] width 8 height 8
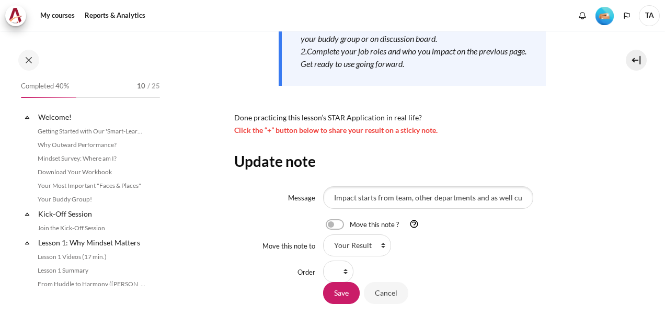
scroll to position [456, 0]
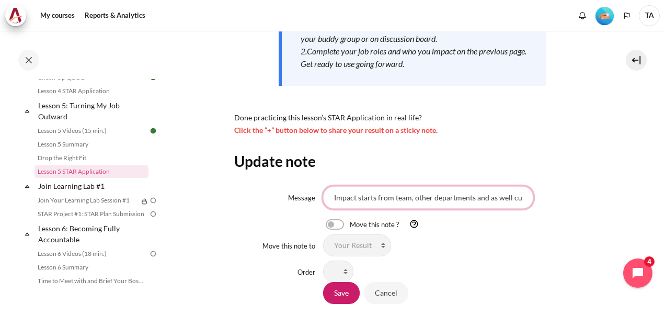
click at [330, 197] on input "Impact starts from team, other departments and as well customer and clients." at bounding box center [428, 197] width 210 height 22
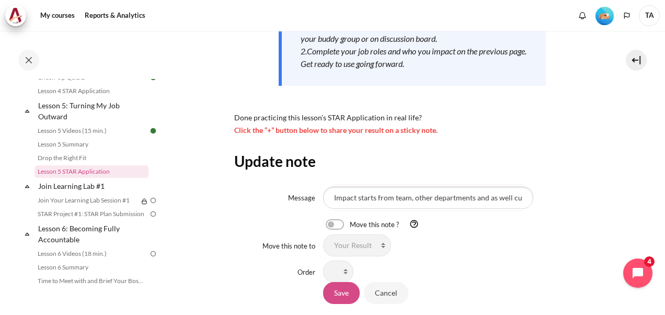
click at [342, 298] on input "Save" at bounding box center [341, 292] width 37 height 22
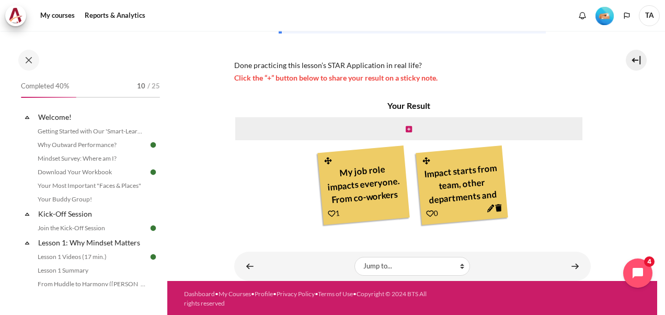
click at [608, 14] on img "Level #2" at bounding box center [605, 16] width 18 height 18
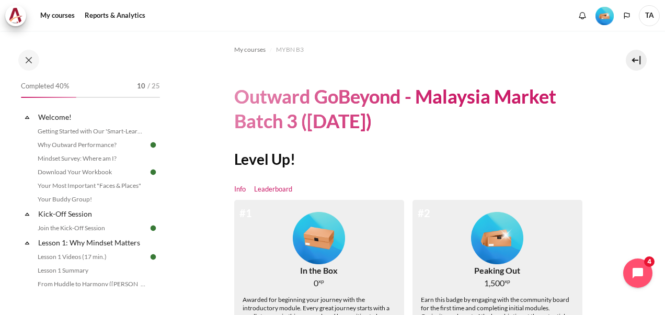
click at [282, 189] on link "Leaderboard" at bounding box center [273, 189] width 38 height 10
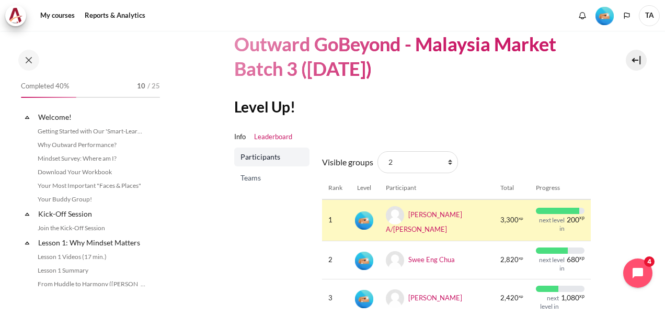
scroll to position [105, 0]
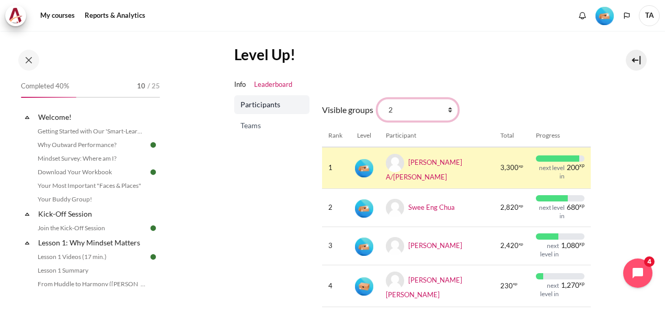
click at [450, 107] on select "All participants 2 1 3 3 4" at bounding box center [418, 110] width 81 height 22
select select "4979"
click at [378, 99] on select "All participants 2 1 3 3 4" at bounding box center [418, 110] width 81 height 22
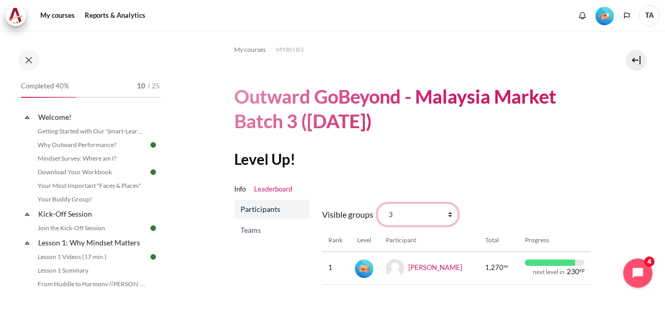
click at [451, 213] on select "All participants 2 1 3 3 4" at bounding box center [418, 214] width 81 height 22
select select "4964"
click at [378, 203] on select "All participants 2 1 3 3 4" at bounding box center [418, 214] width 81 height 22
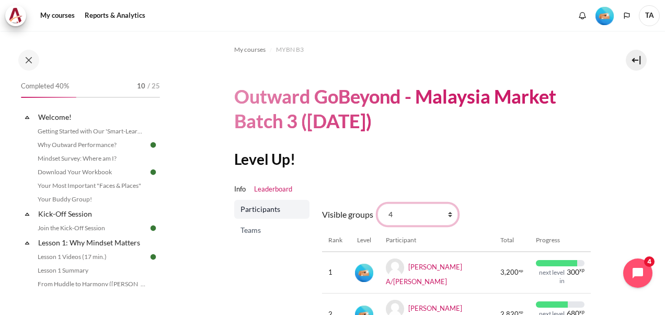
click at [448, 213] on select "All participants 2 1 3 3 4" at bounding box center [418, 214] width 81 height 22
select select "4961"
click at [378, 203] on select "All participants 2 1 3 3 4" at bounding box center [418, 214] width 81 height 22
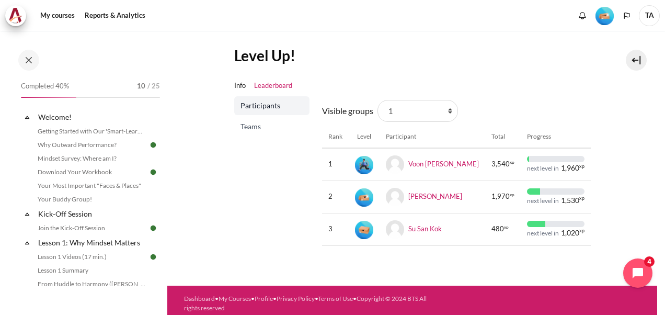
scroll to position [105, 0]
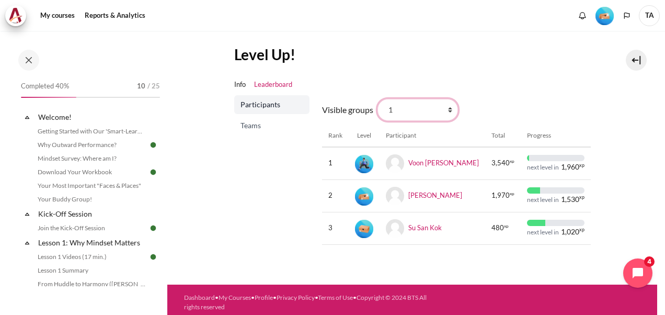
click at [448, 111] on select "All participants 2 1 3 3 4" at bounding box center [418, 110] width 81 height 22
select select "4962"
click at [378, 99] on select "All participants 2 1 3 3 4" at bounding box center [418, 110] width 81 height 22
